Goal: Find specific page/section: Find specific page/section

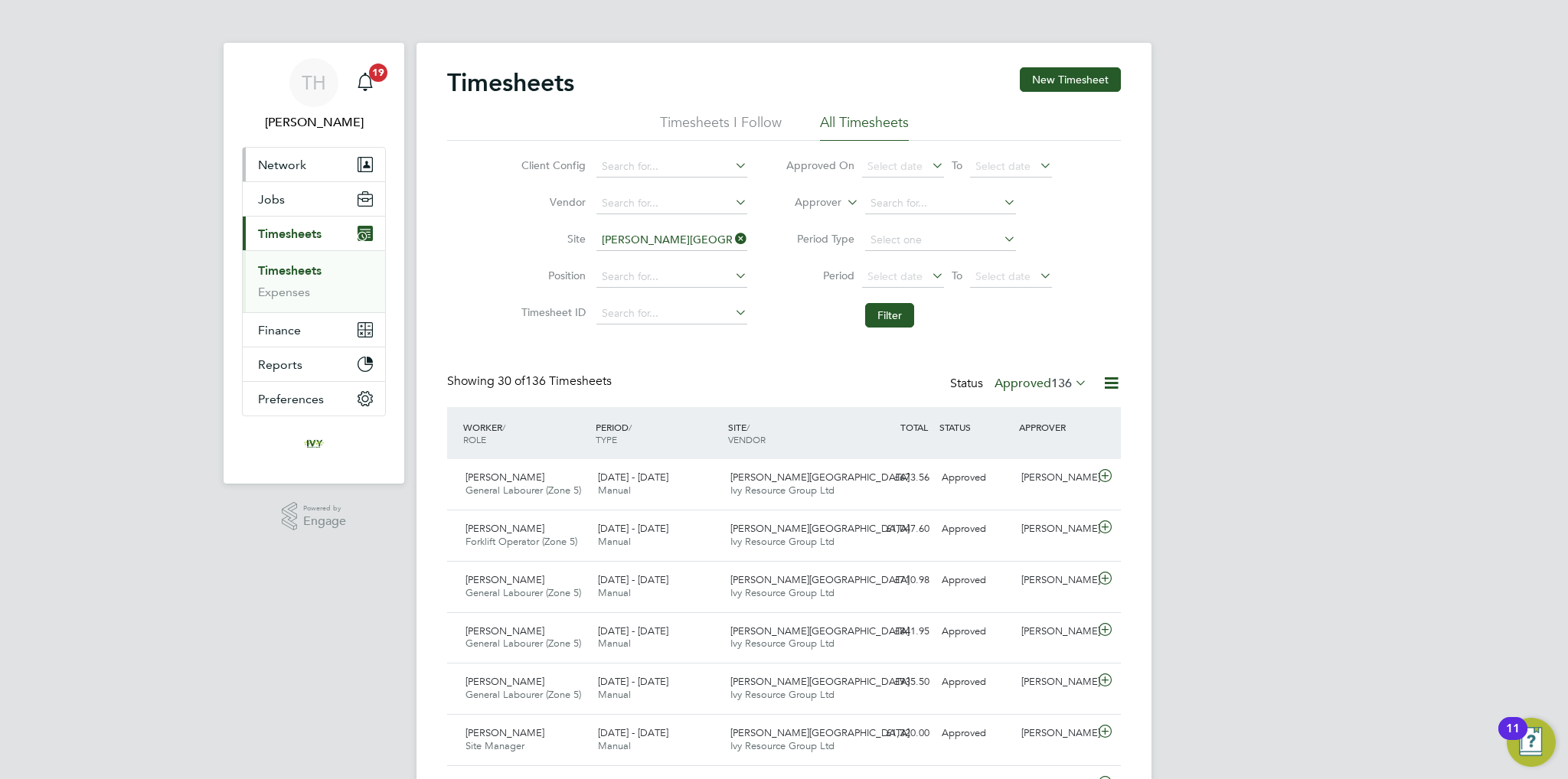
click at [302, 160] on span "Network" at bounding box center [282, 165] width 49 height 15
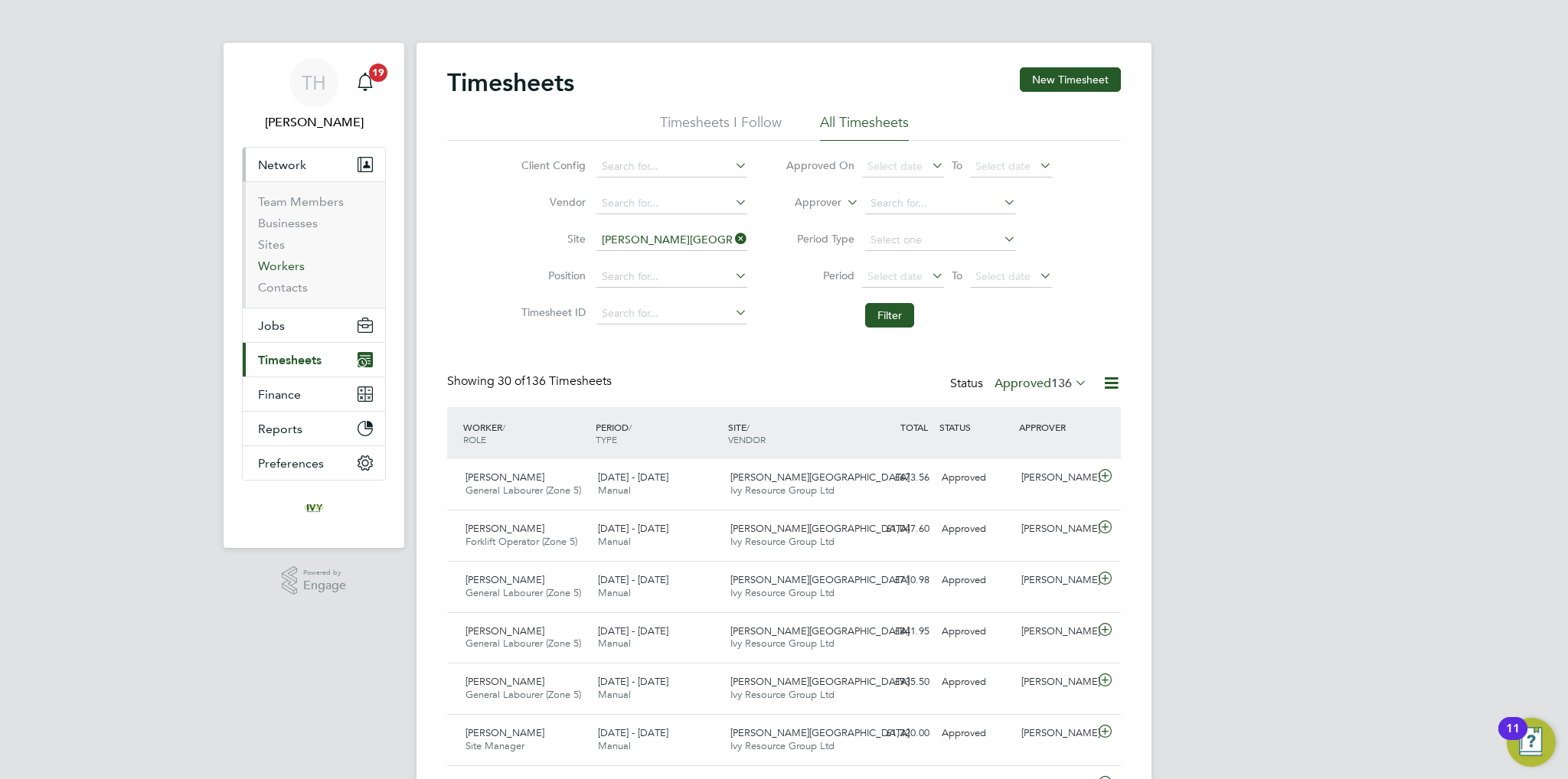
click at [275, 261] on link "Workers" at bounding box center [281, 266] width 47 height 15
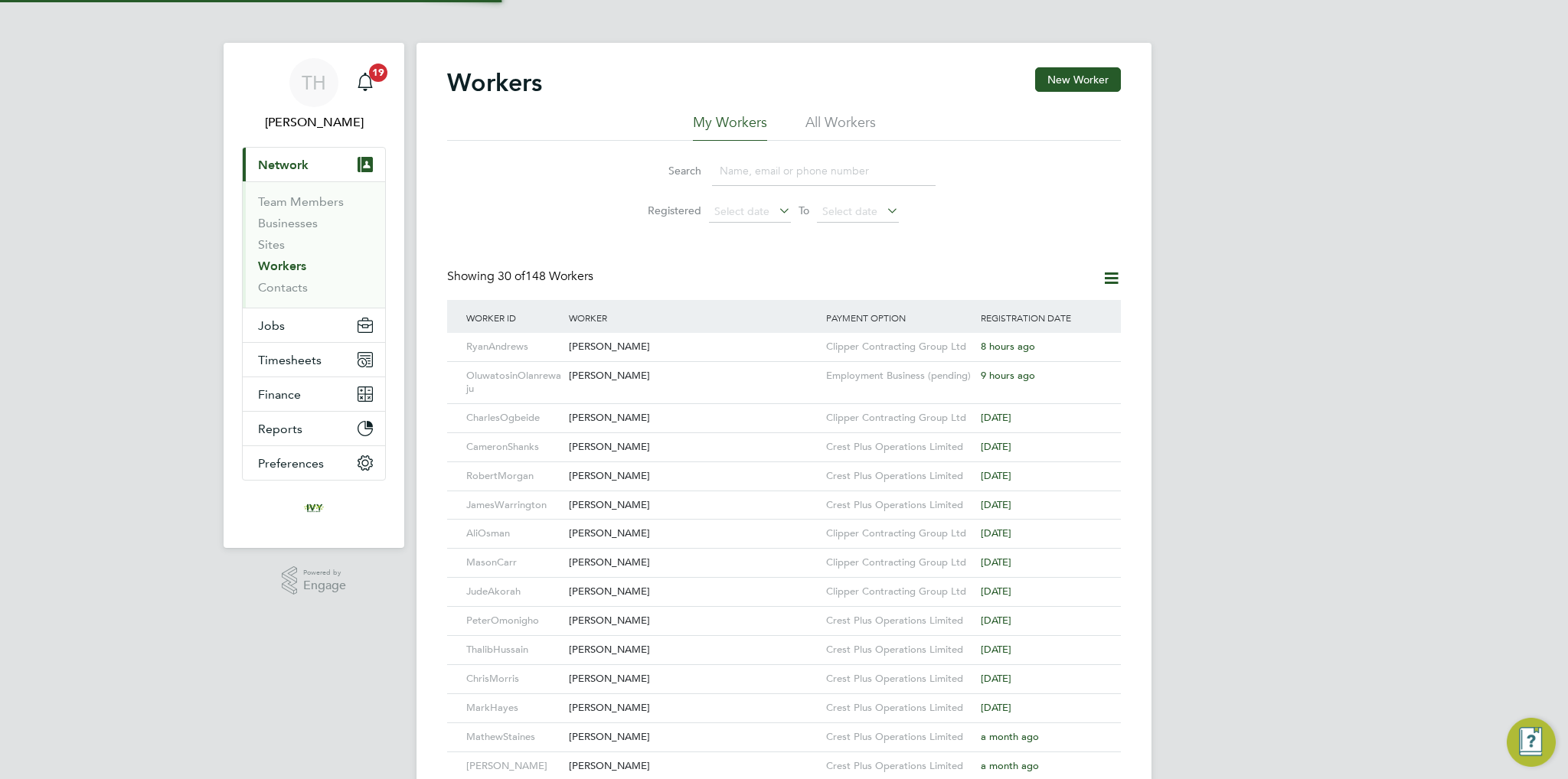
click at [877, 157] on input at bounding box center [823, 171] width 223 height 30
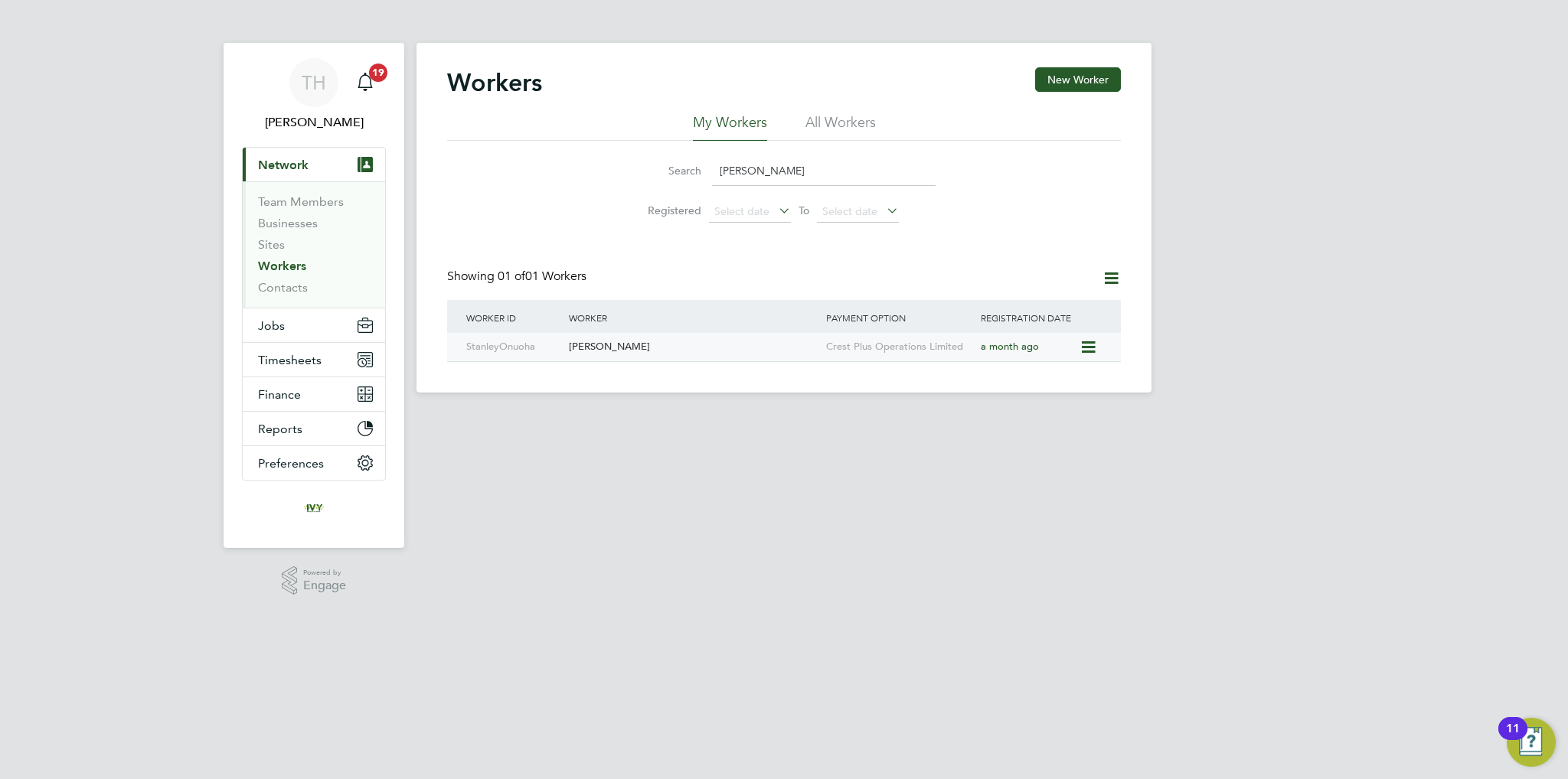
type input "[PERSON_NAME]"
click at [775, 352] on div "[PERSON_NAME]" at bounding box center [694, 347] width 257 height 28
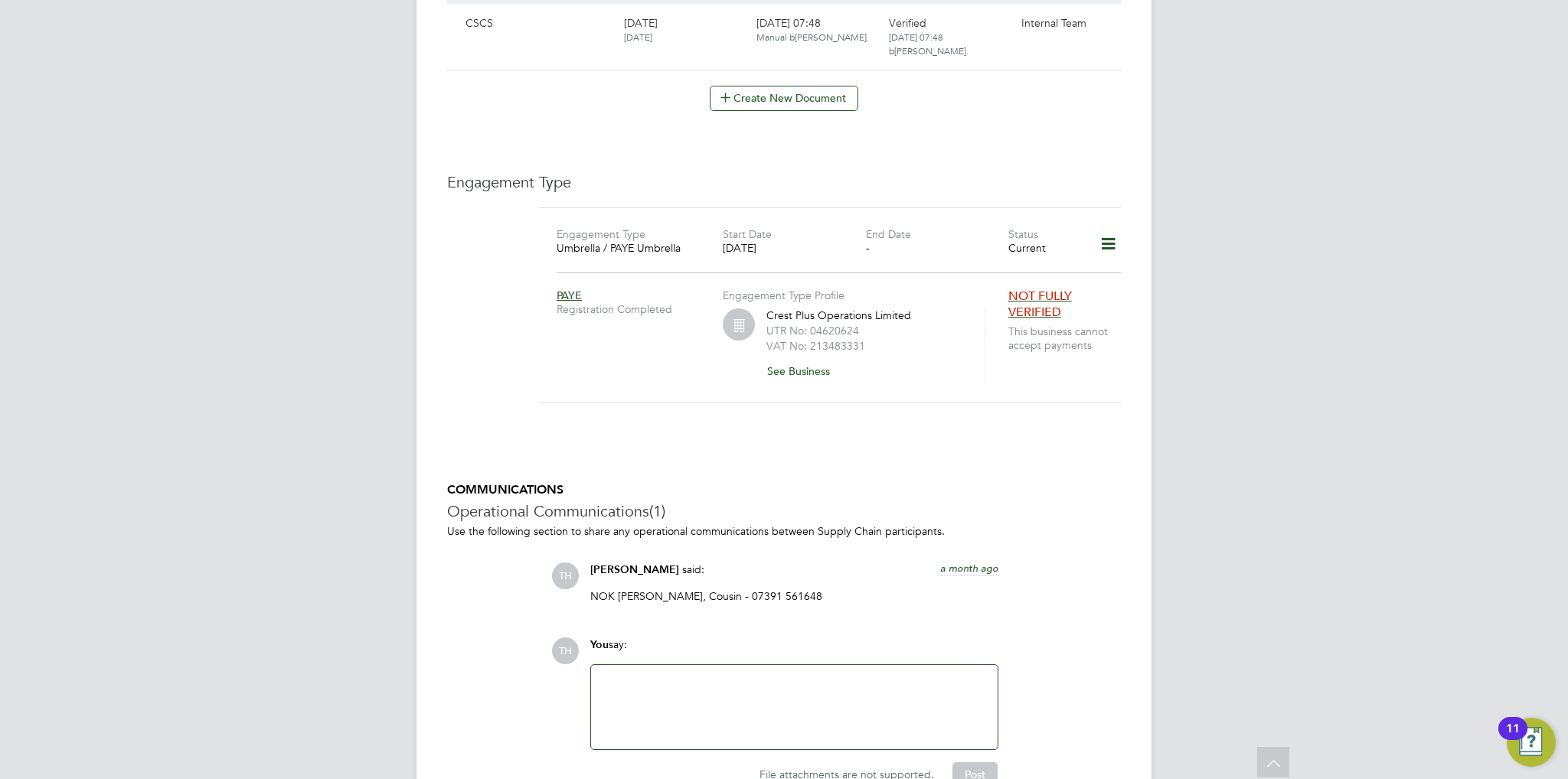
scroll to position [1029, 0]
